Goal: Find specific fact: Find specific fact

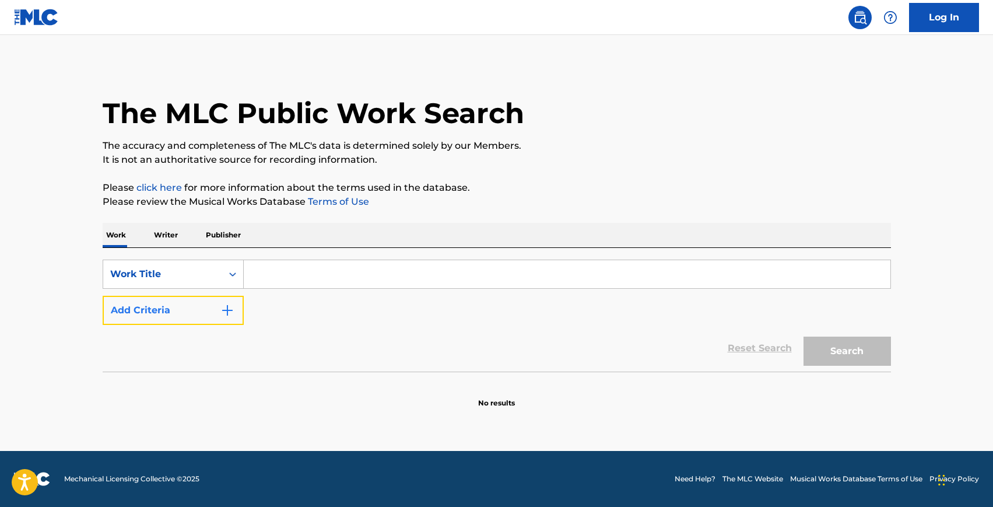
click at [164, 317] on button "Add Criteria" at bounding box center [173, 310] width 141 height 29
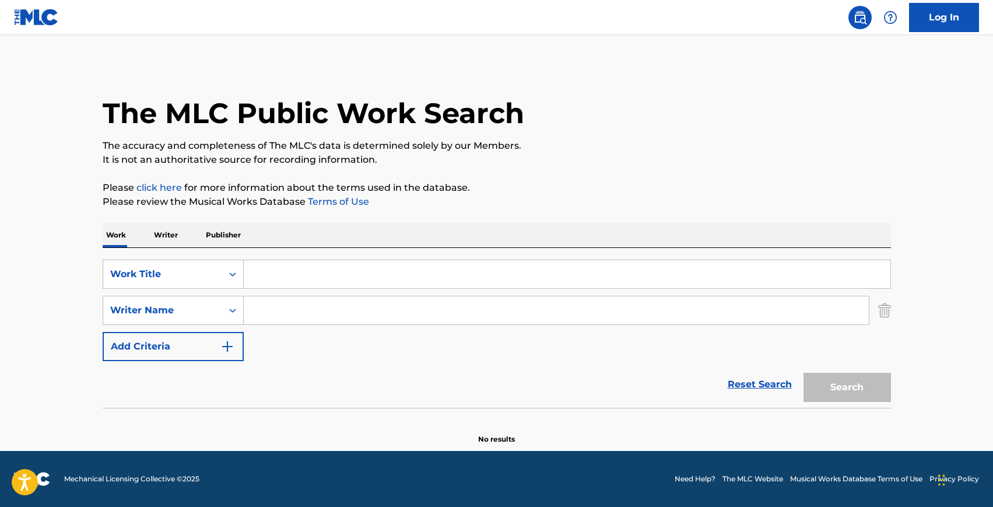
click at [329, 279] on input "Search Form" at bounding box center [567, 274] width 647 height 28
type input "i believe i can fly"
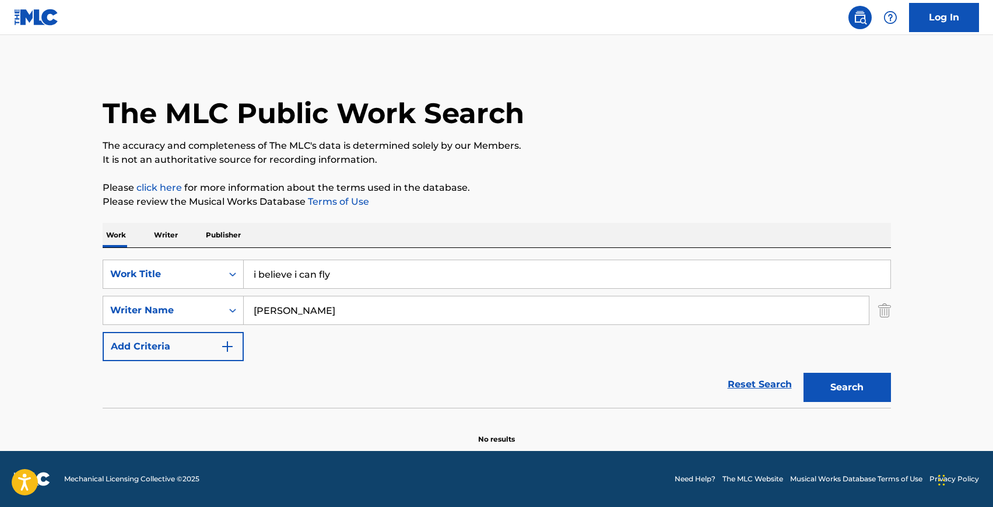
type input "[PERSON_NAME]"
click at [804, 373] on button "Search" at bounding box center [847, 387] width 87 height 29
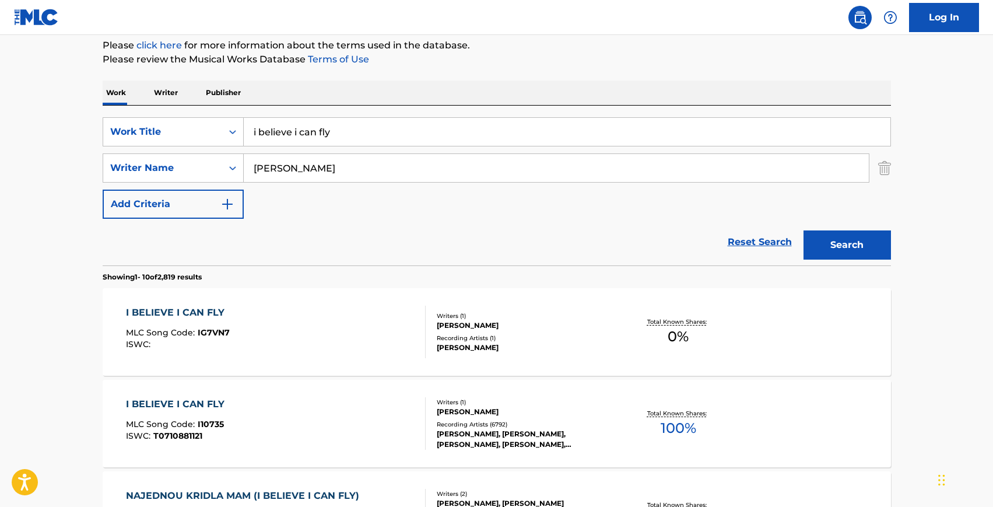
scroll to position [246, 0]
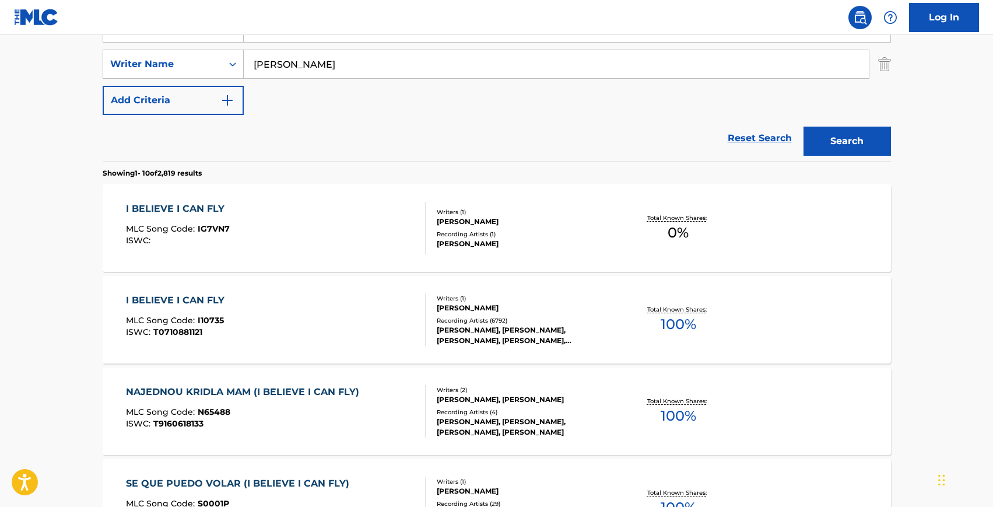
click at [303, 314] on div "I BELIEVE I CAN FLY MLC Song Code : I10735 ISWC : T0710881121" at bounding box center [276, 319] width 300 height 52
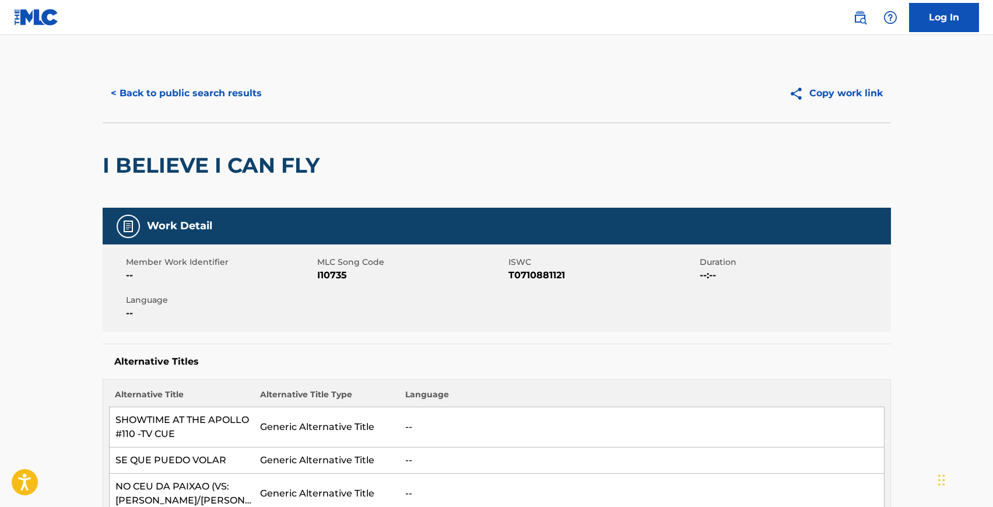
click at [325, 276] on span "I10735" at bounding box center [411, 275] width 188 height 14
click at [326, 278] on span "I10735" at bounding box center [411, 275] width 188 height 14
copy span "I10735"
click at [520, 271] on span "T0710881121" at bounding box center [603, 275] width 188 height 14
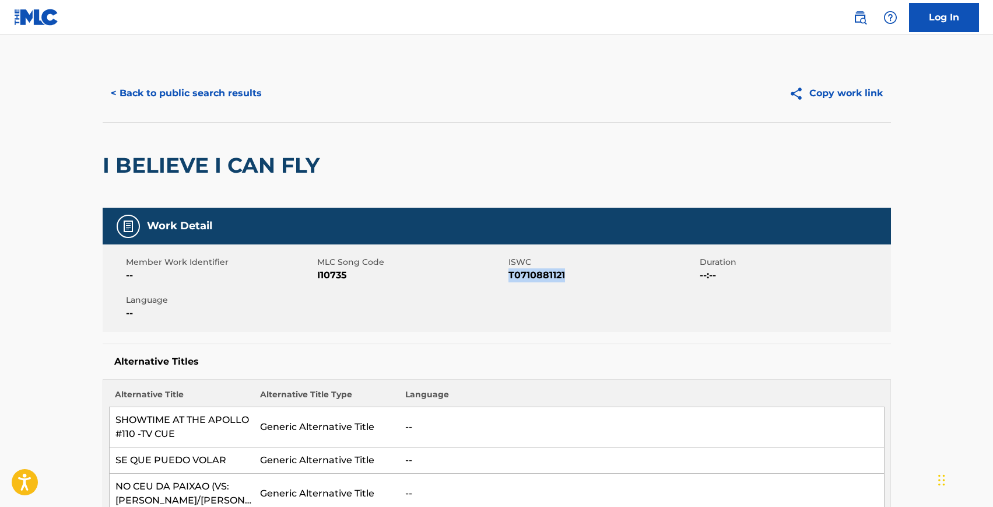
click at [520, 271] on span "T0710881121" at bounding box center [603, 275] width 188 height 14
copy span "T0710881121"
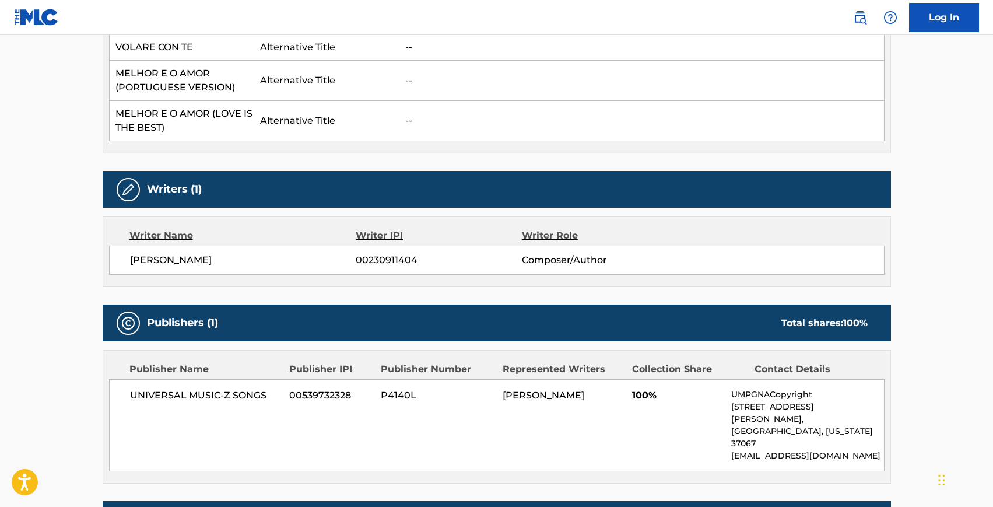
scroll to position [979, 0]
